Goal: Task Accomplishment & Management: Manage account settings

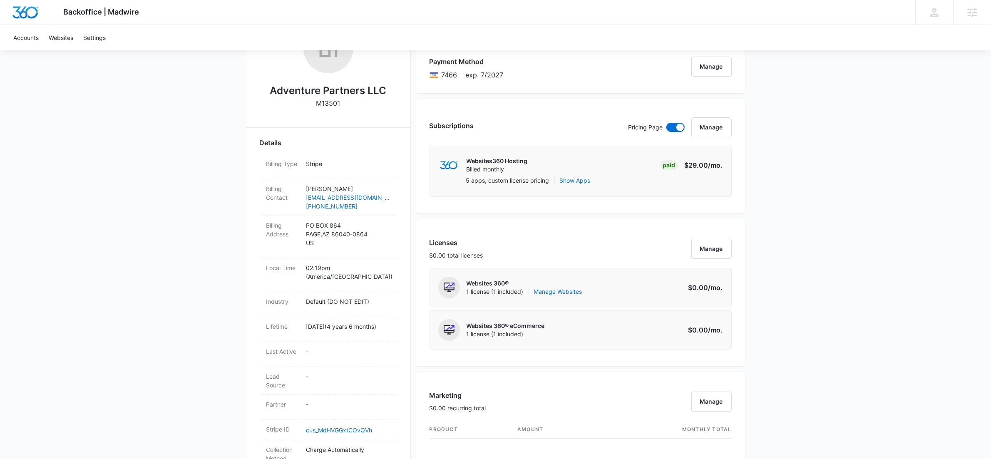
scroll to position [161, 0]
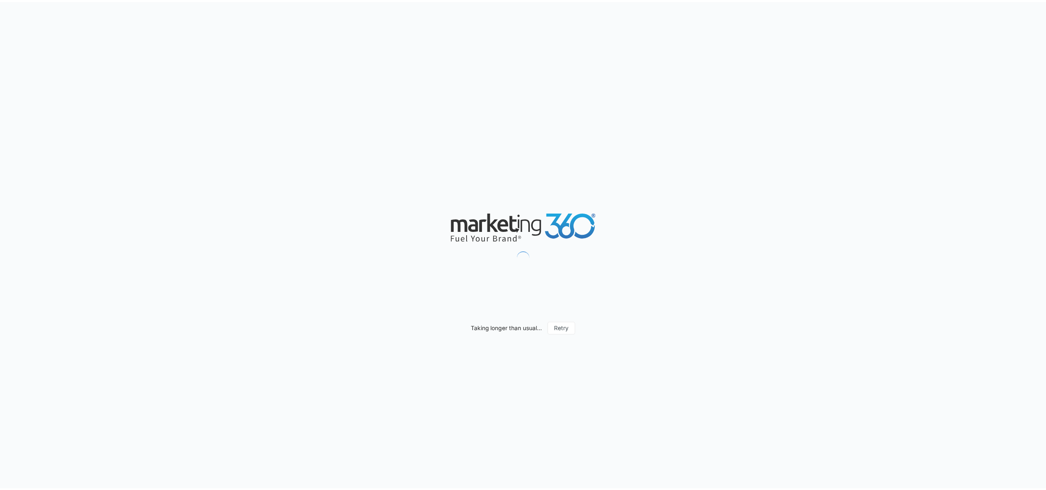
scroll to position [695, 0]
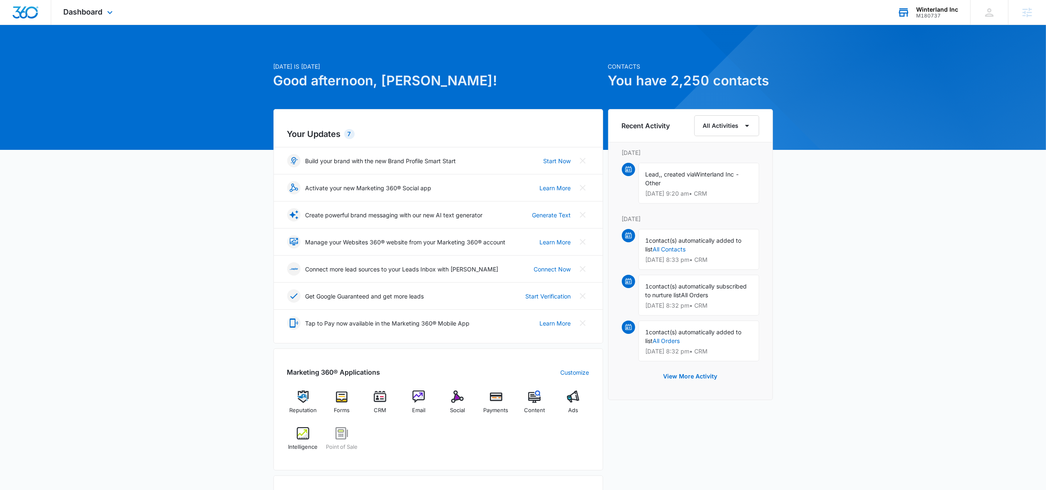
click at [917, 13] on div "M180737" at bounding box center [937, 16] width 42 height 6
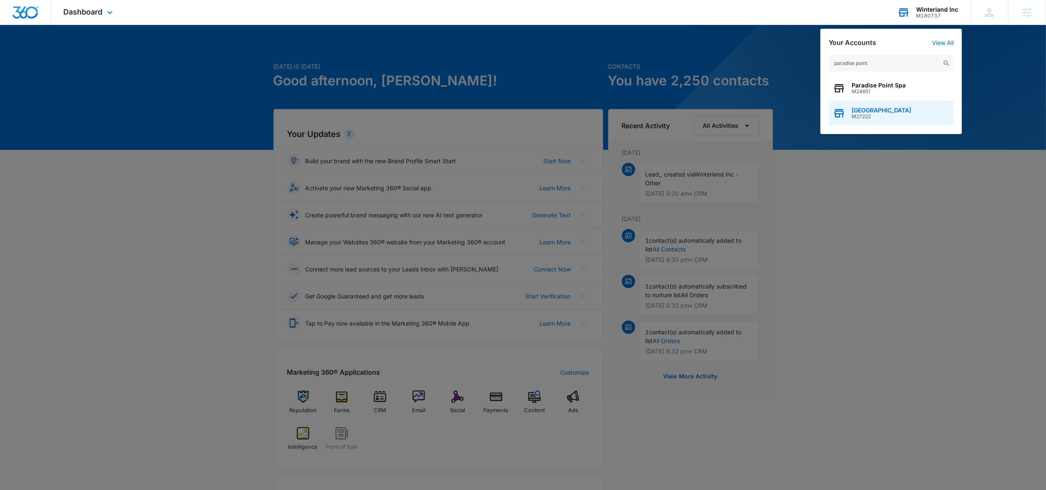
type input "paradise point"
click at [883, 109] on span "Paradise Point Animal Hospital" at bounding box center [882, 110] width 60 height 7
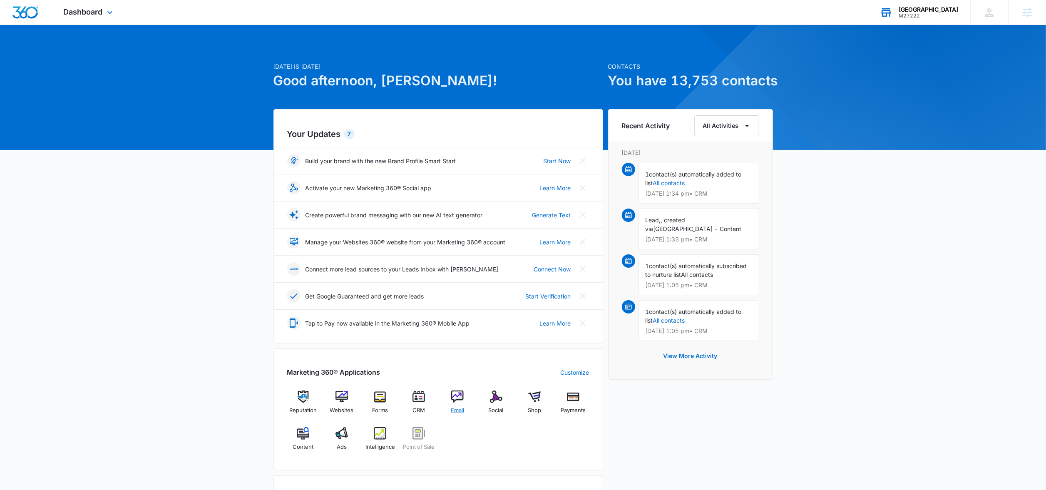
click at [455, 401] on img at bounding box center [457, 396] width 12 height 12
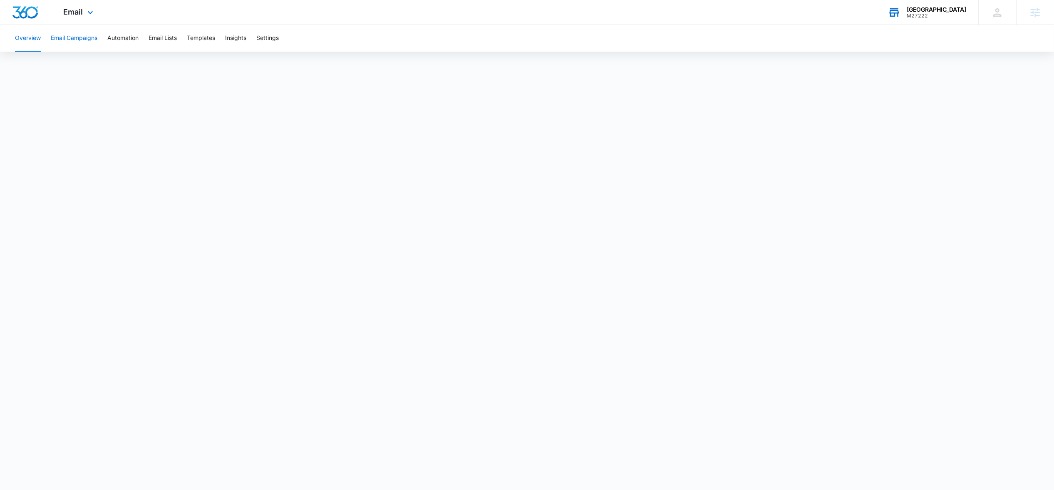
click at [83, 44] on button "Email Campaigns" at bounding box center [74, 38] width 47 height 27
click at [159, 39] on button "Email Lists" at bounding box center [163, 38] width 28 height 27
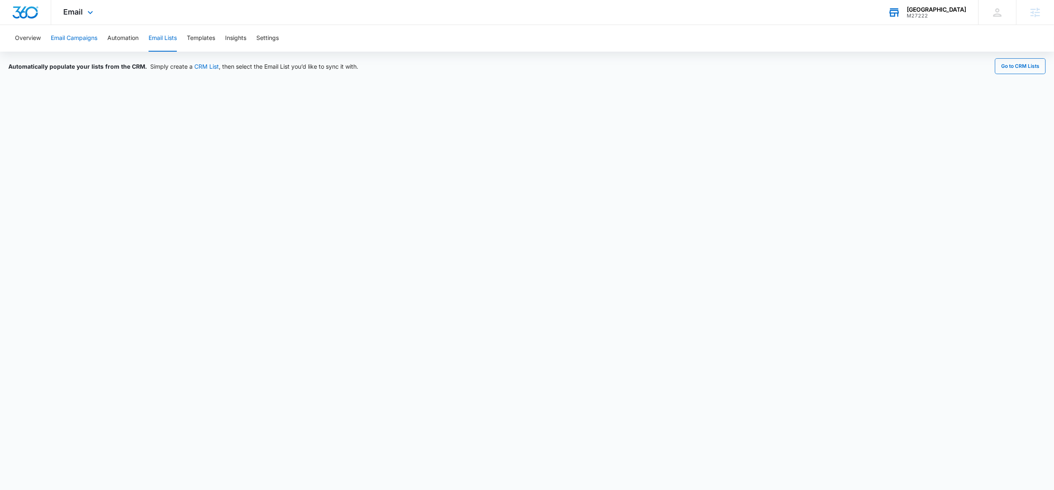
click at [78, 41] on button "Email Campaigns" at bounding box center [74, 38] width 47 height 27
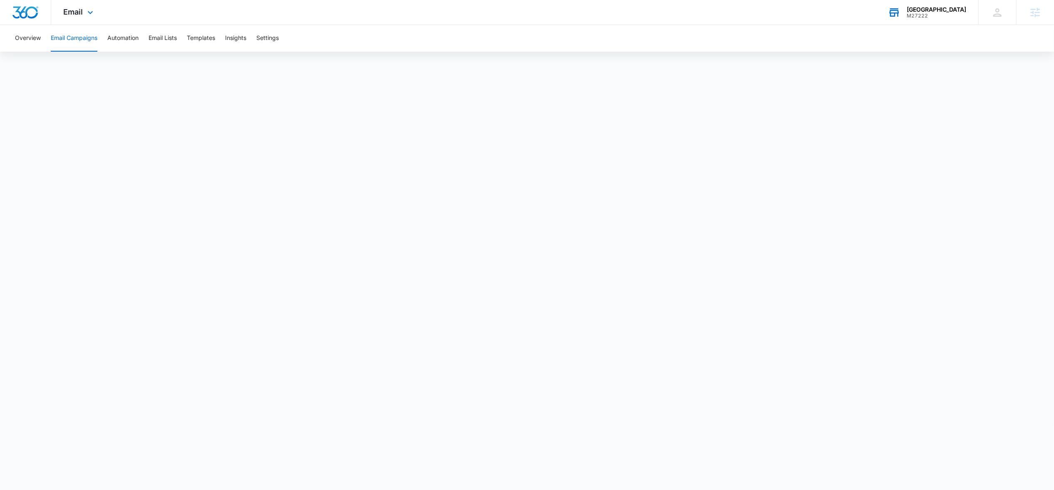
click at [894, 14] on icon at bounding box center [895, 13] width 10 height 7
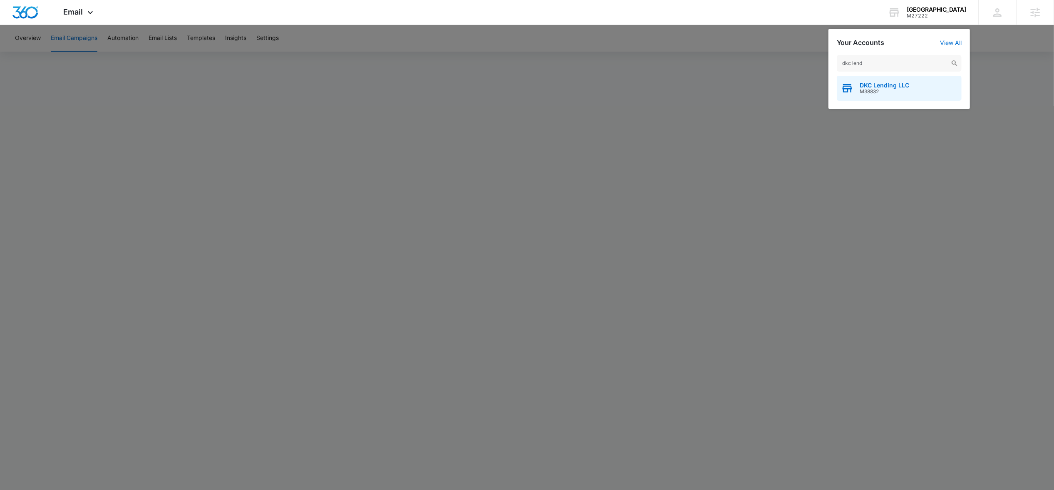
type input "dkc lend"
click at [878, 87] on span "DKC Lending LLC" at bounding box center [885, 85] width 50 height 7
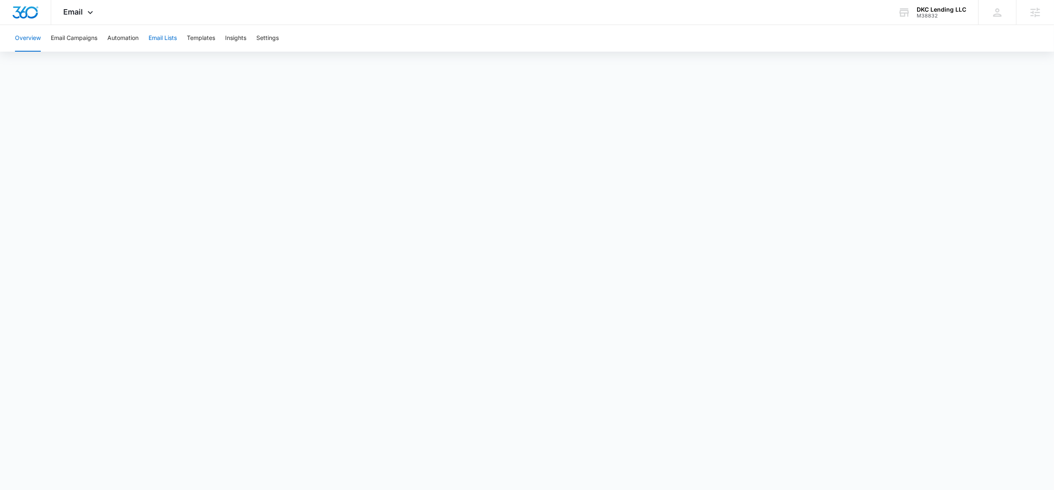
click at [166, 41] on button "Email Lists" at bounding box center [163, 38] width 28 height 27
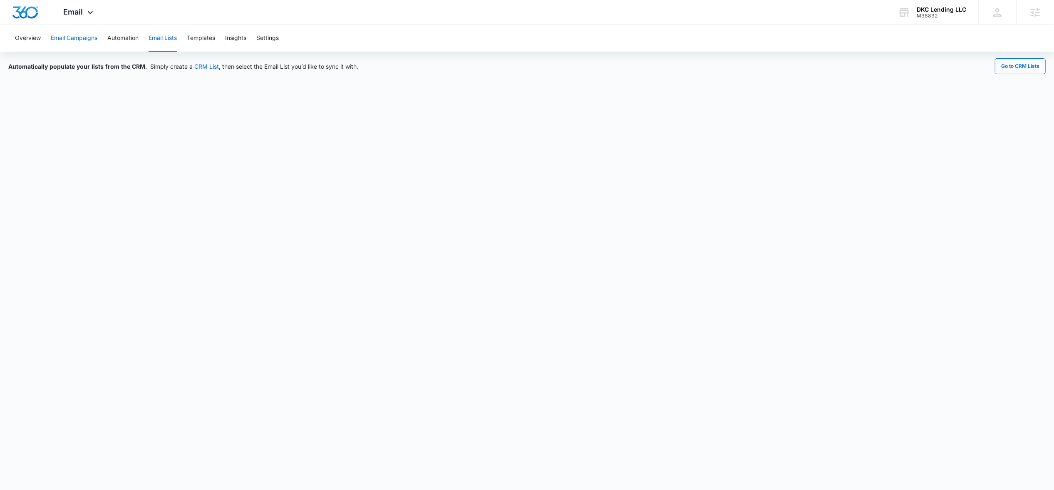
click at [85, 40] on button "Email Campaigns" at bounding box center [74, 38] width 47 height 27
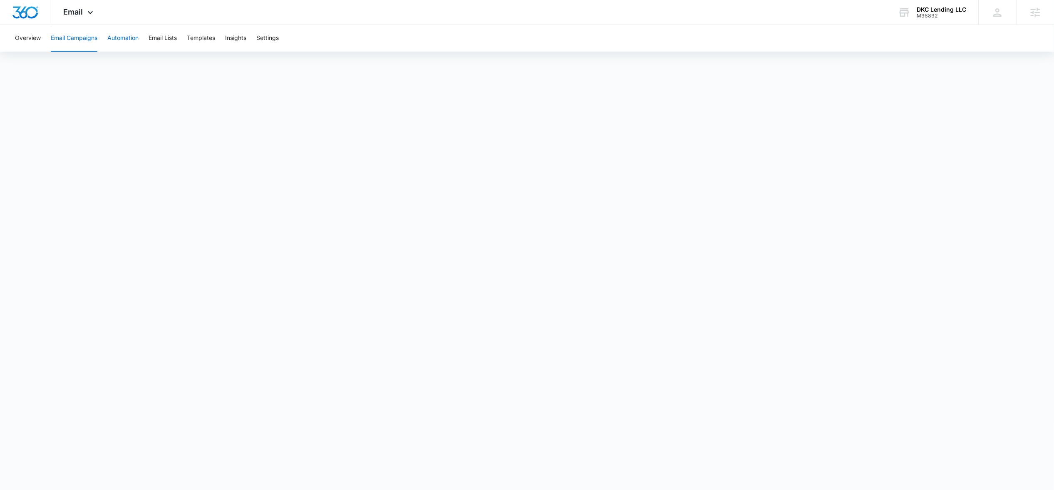
click at [134, 35] on button "Automation" at bounding box center [122, 38] width 31 height 27
click at [910, 14] on icon at bounding box center [904, 12] width 12 height 12
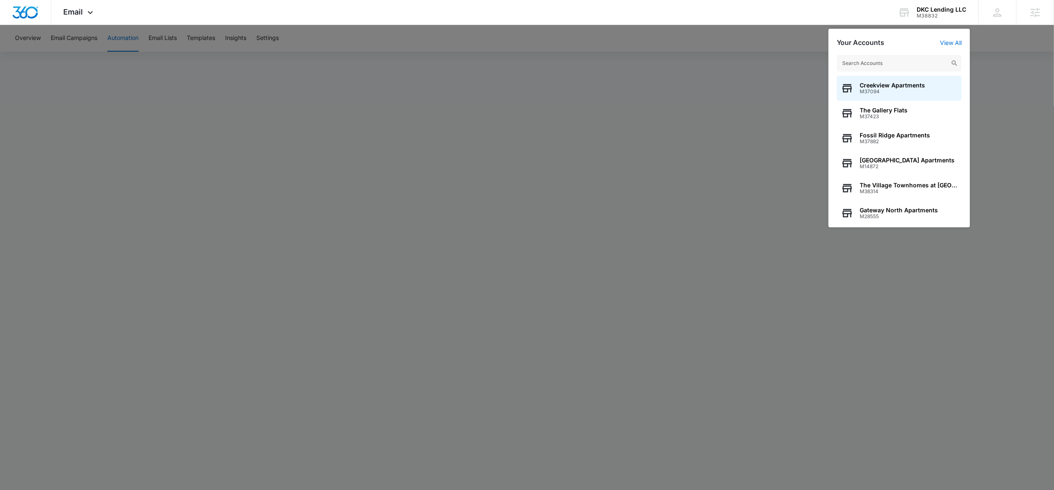
click at [870, 64] on input "text" at bounding box center [899, 63] width 125 height 17
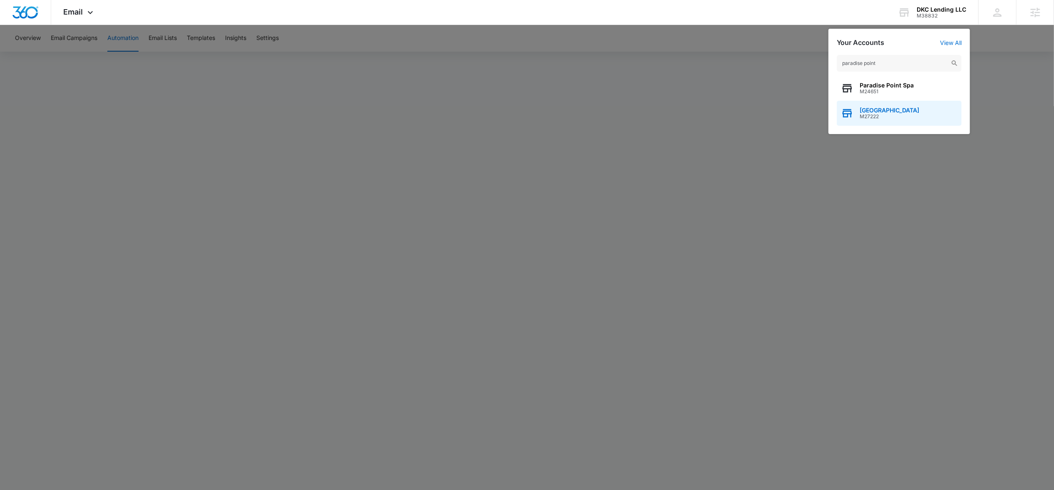
type input "paradise point"
click at [869, 122] on div "Paradise Point Animal Hospital M27222" at bounding box center [899, 113] width 125 height 25
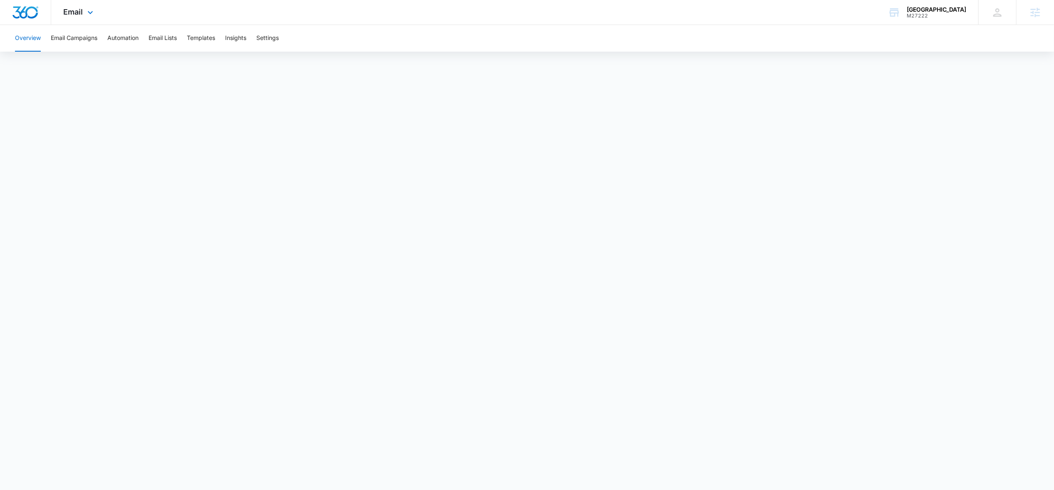
click at [83, 11] on div "Email Apps Reputation Websites Forms CRM Email Social Shop Payments POS Content…" at bounding box center [79, 12] width 57 height 25
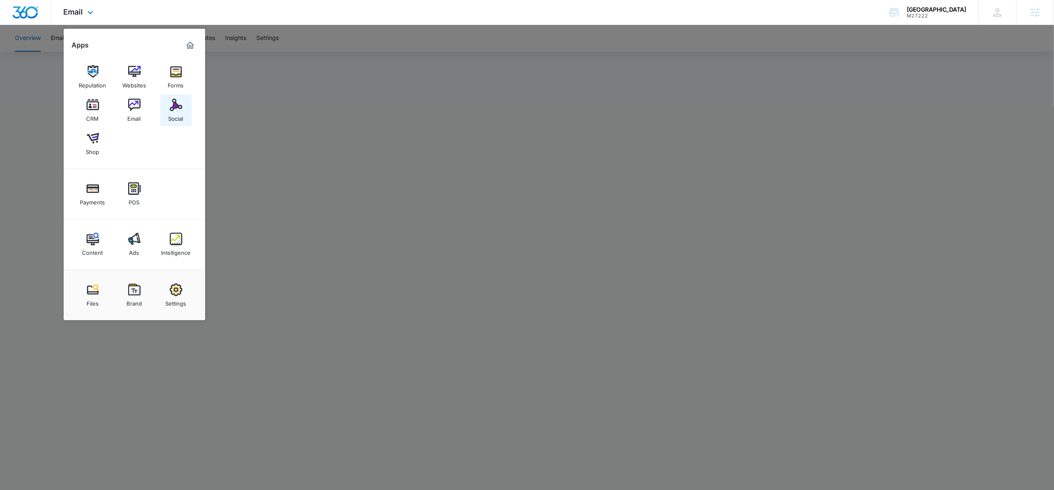
click at [182, 113] on div "Social" at bounding box center [176, 116] width 15 height 11
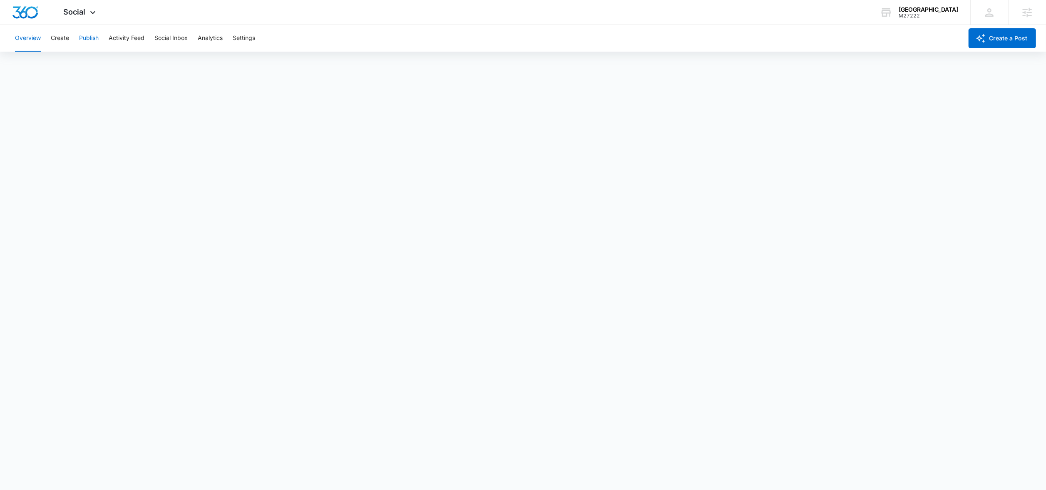
click at [84, 40] on button "Publish" at bounding box center [89, 38] width 20 height 27
click at [60, 42] on button "Create" at bounding box center [60, 38] width 18 height 27
click at [92, 44] on button "Publish" at bounding box center [89, 38] width 20 height 27
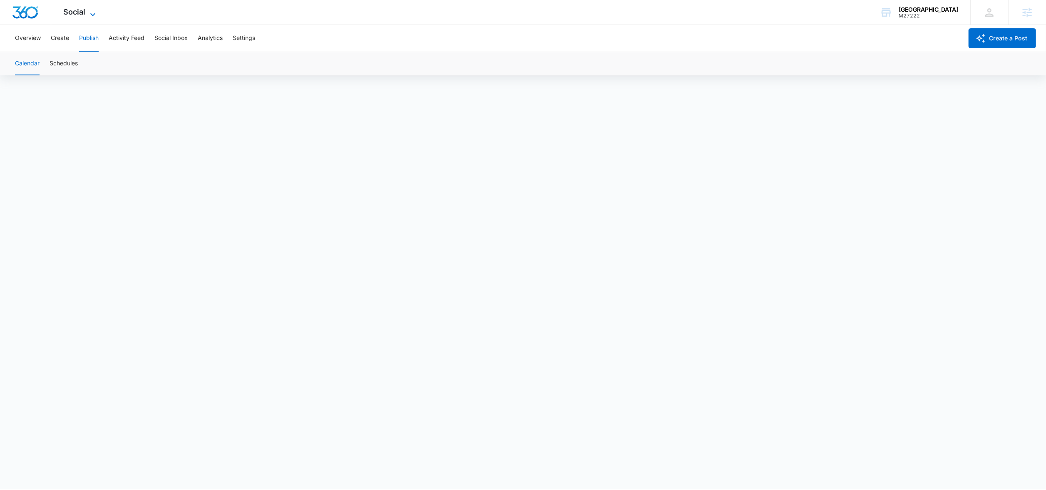
click at [97, 12] on icon at bounding box center [93, 15] width 10 height 10
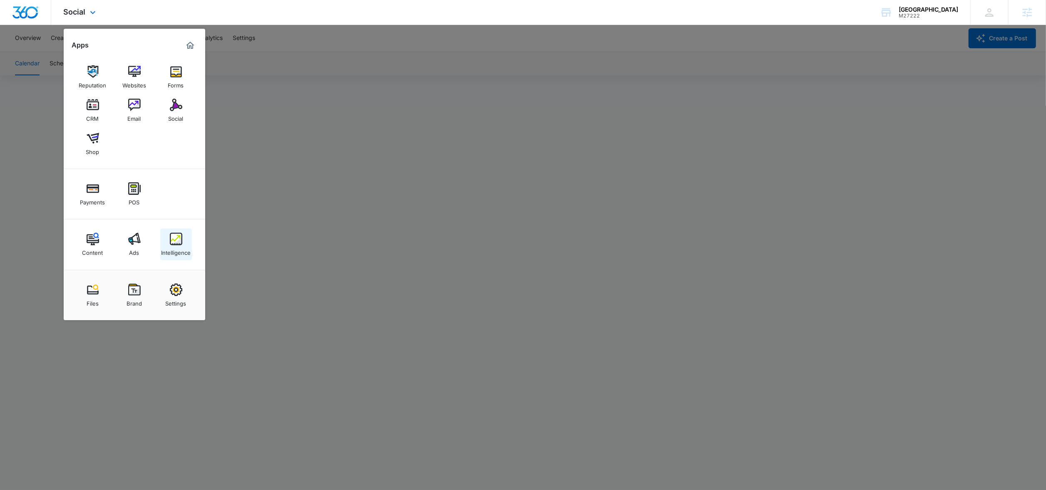
click at [175, 242] on img at bounding box center [176, 239] width 12 height 12
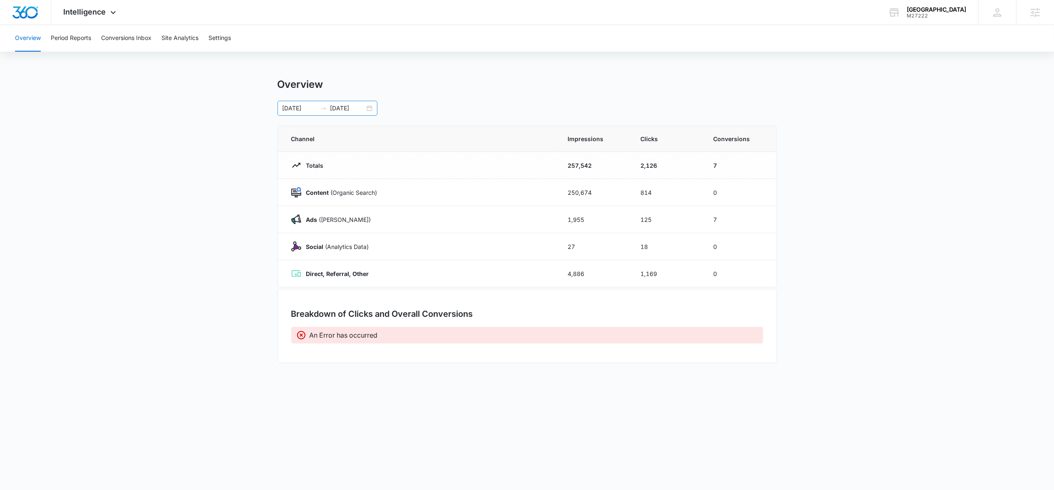
click at [369, 109] on div "04/18/2025 06/18/2025" at bounding box center [328, 108] width 100 height 15
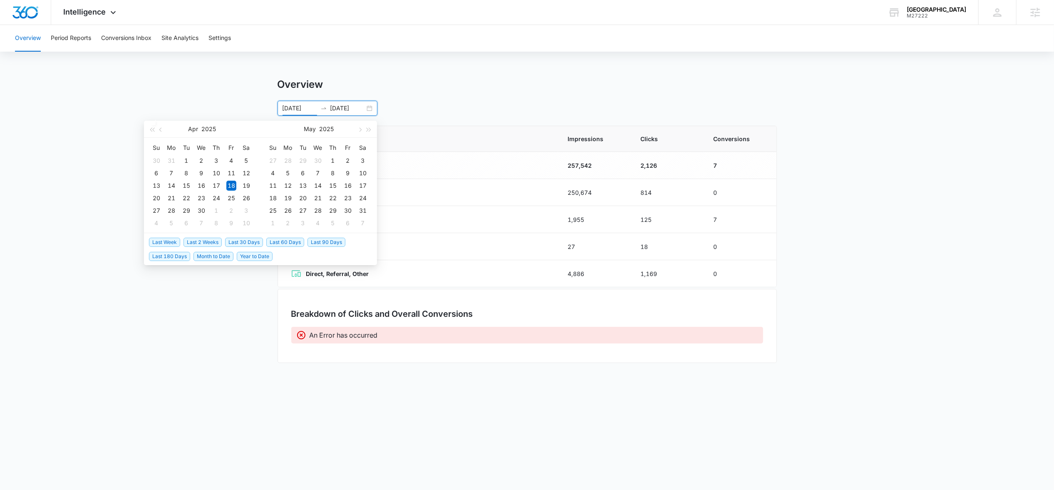
click at [258, 243] on span "Last 30 Days" at bounding box center [244, 242] width 38 height 9
type input "07/12/2025"
type input "08/11/2025"
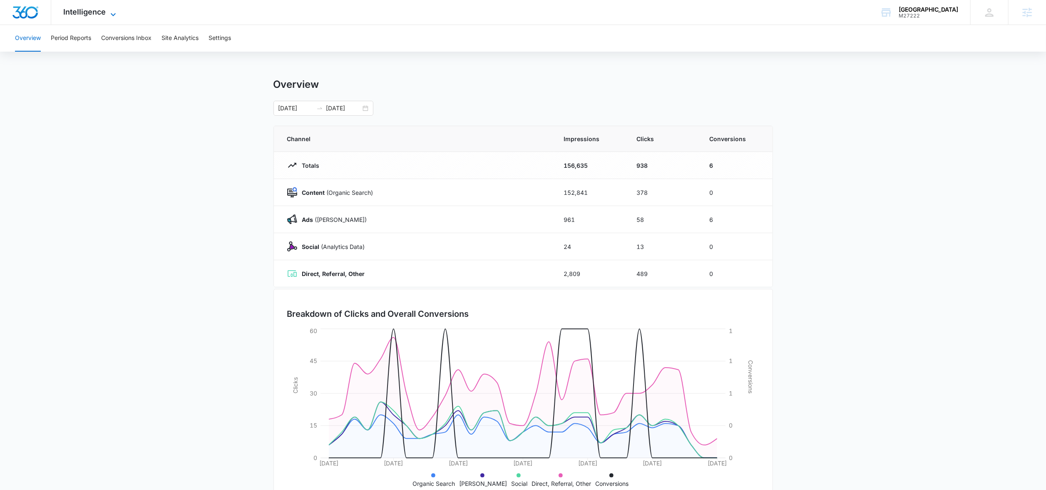
click at [79, 8] on span "Intelligence" at bounding box center [85, 11] width 42 height 9
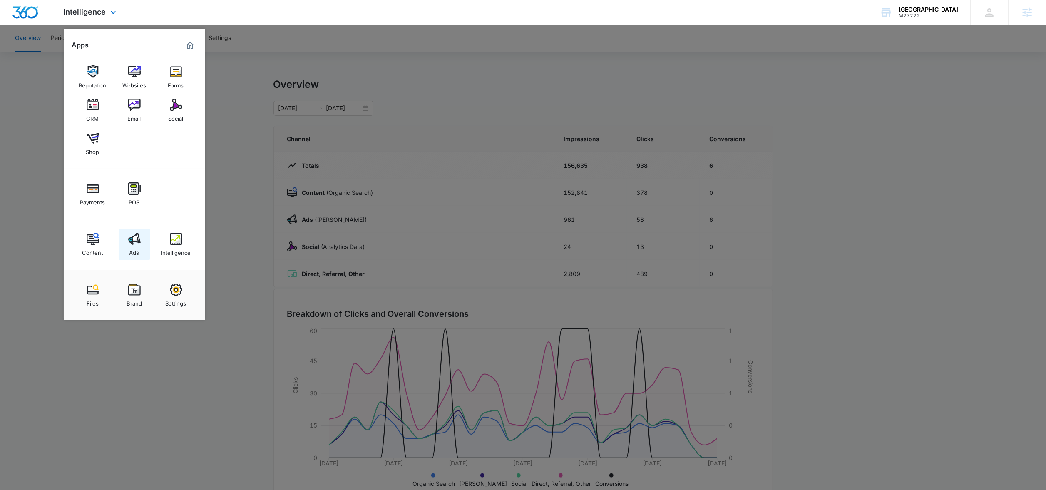
click at [137, 249] on div "Ads" at bounding box center [134, 250] width 10 height 11
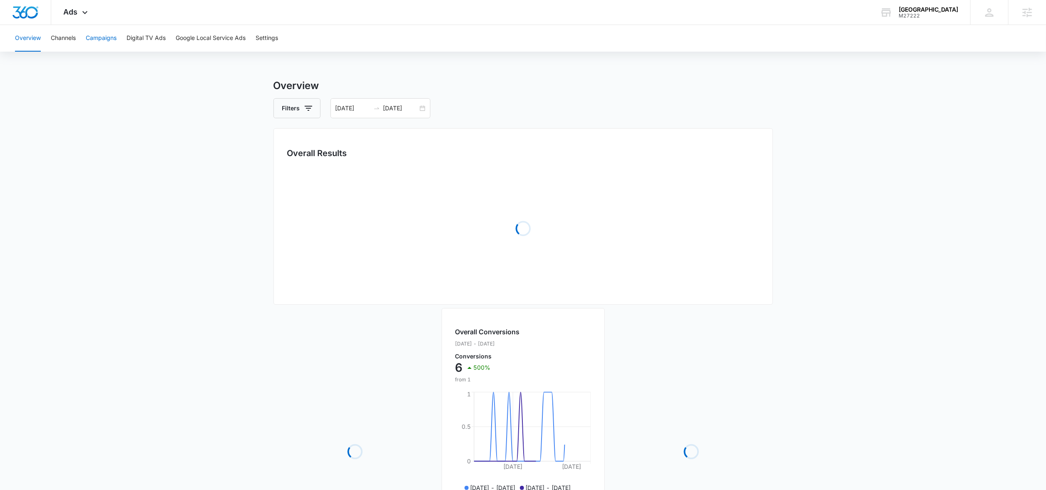
click at [103, 41] on button "Campaigns" at bounding box center [101, 38] width 31 height 27
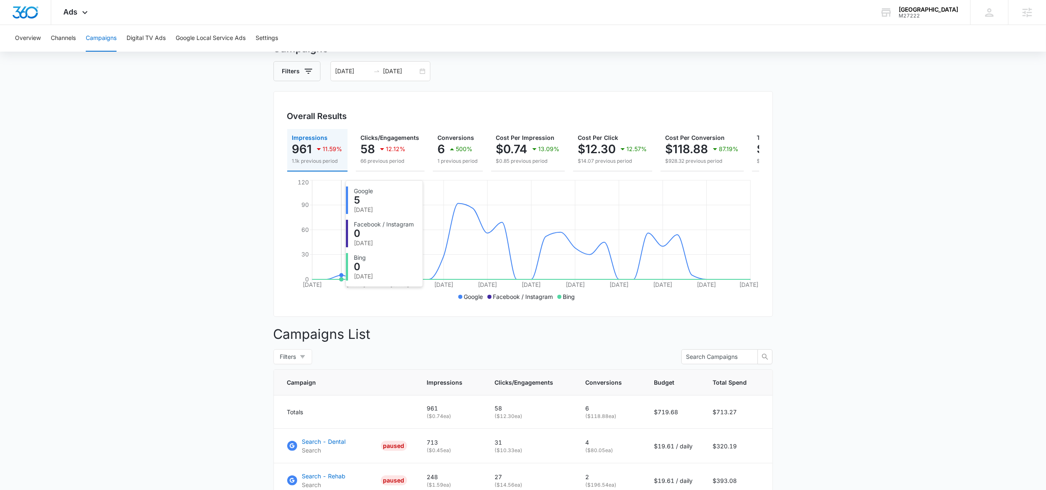
scroll to position [37, 0]
click at [68, 10] on span "Ads" at bounding box center [71, 11] width 14 height 9
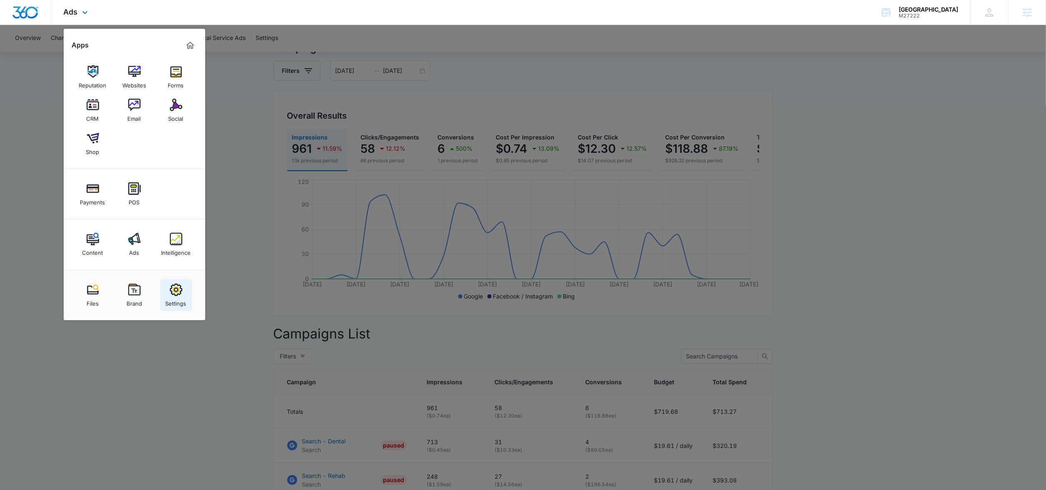
click at [175, 290] on img at bounding box center [176, 289] width 12 height 12
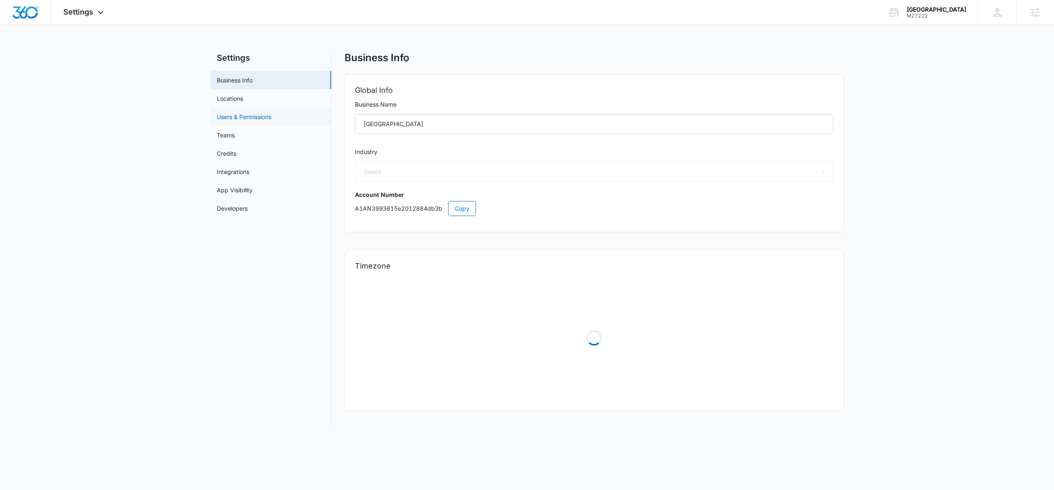
select select "33"
select select "US"
select select "America/[GEOGRAPHIC_DATA]"
click at [993, 20] on div "Jamie Dagg jamie.dagg@madwire.com My Profile Notifications Support Logout Terms…" at bounding box center [998, 12] width 38 height 25
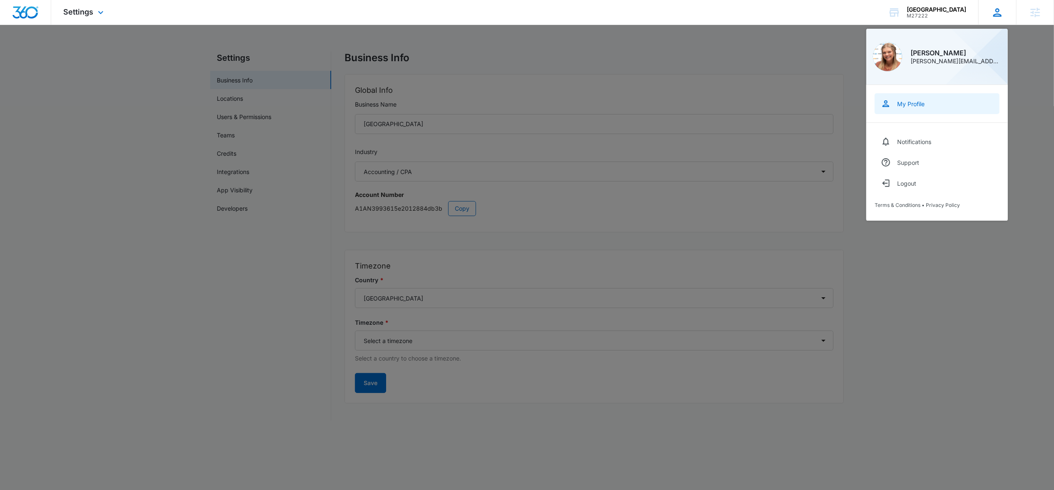
click at [914, 108] on link "My Profile" at bounding box center [937, 103] width 125 height 21
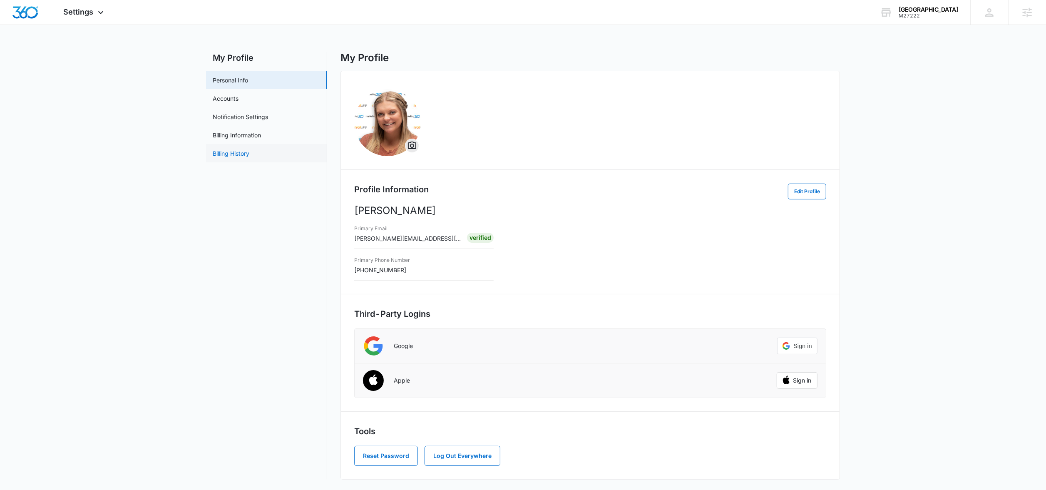
click at [228, 152] on link "Billing History" at bounding box center [231, 153] width 37 height 9
